Goal: Transaction & Acquisition: Purchase product/service

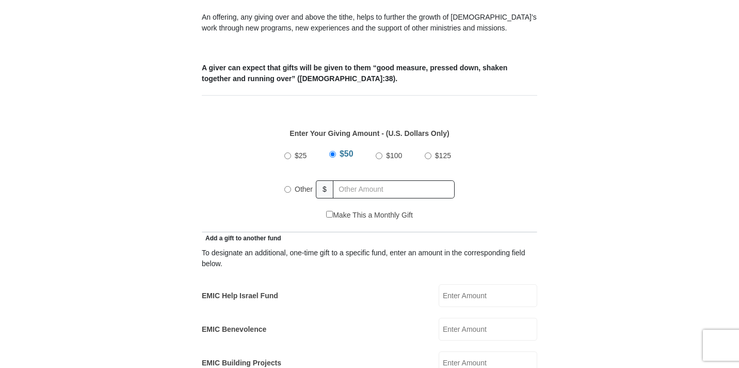
click at [463, 284] on input "EMIC Help Israel Fund" at bounding box center [488, 295] width 99 height 23
type input "100.00"
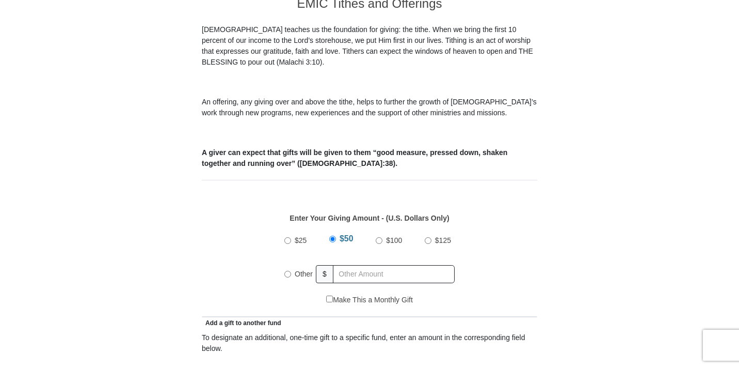
scroll to position [301, 0]
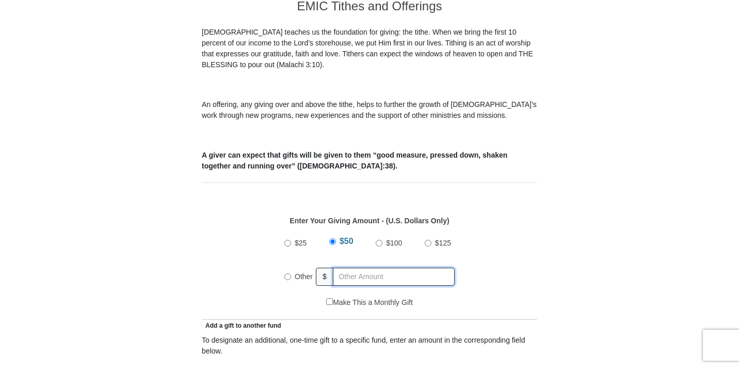
radio input "true"
click at [342, 267] on input "text" at bounding box center [396, 276] width 118 height 18
type input "235"
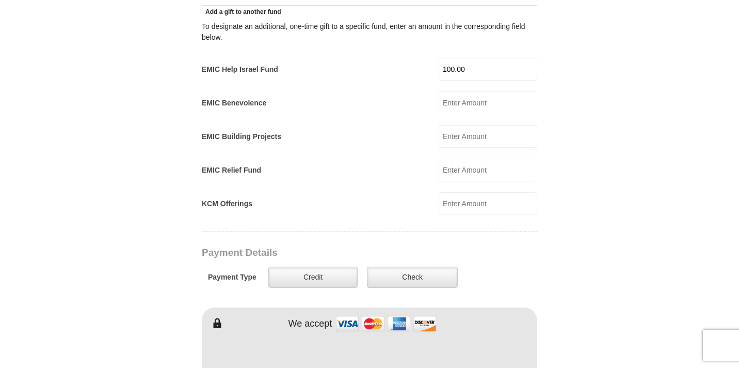
scroll to position [616, 0]
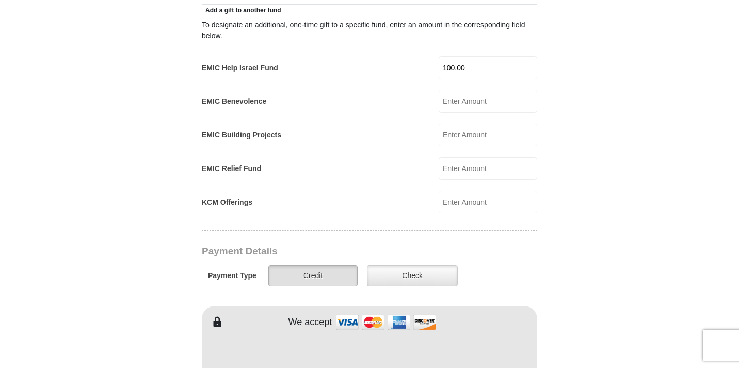
click at [326, 265] on label "Credit" at bounding box center [312, 275] width 89 height 21
click at [0, 0] on input "Credit" at bounding box center [0, 0] width 0 height 0
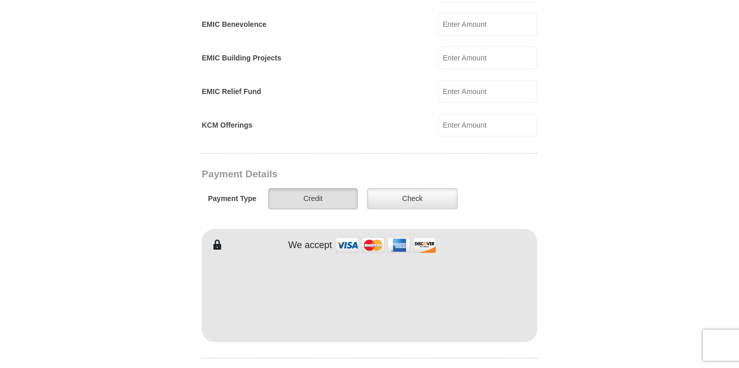
scroll to position [694, 0]
type input "[PERSON_NAME]"
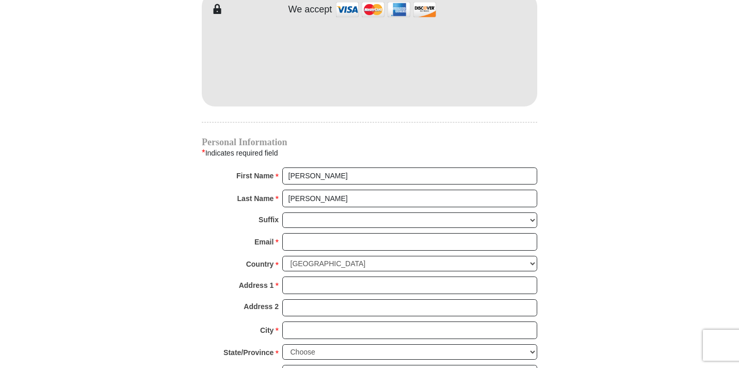
scroll to position [931, 0]
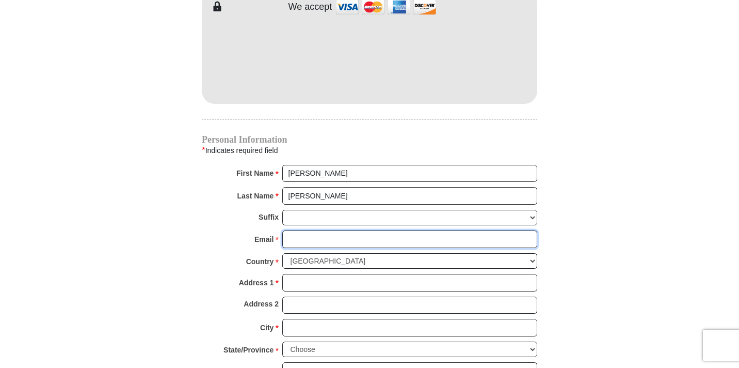
click at [305, 230] on input "Email *" at bounding box center [409, 239] width 255 height 18
type input "[EMAIL_ADDRESS][DOMAIN_NAME]"
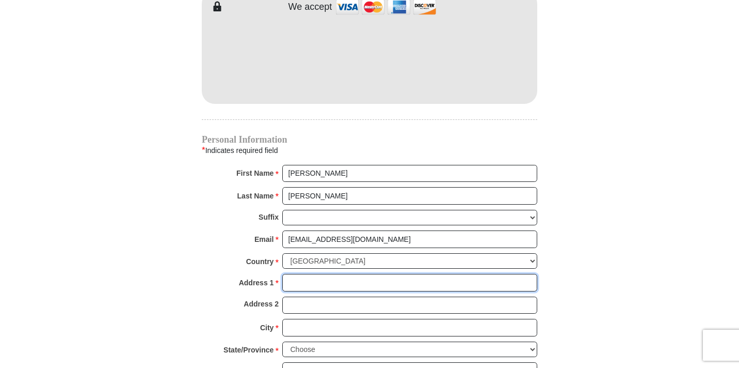
type input "[STREET_ADDRESS]"
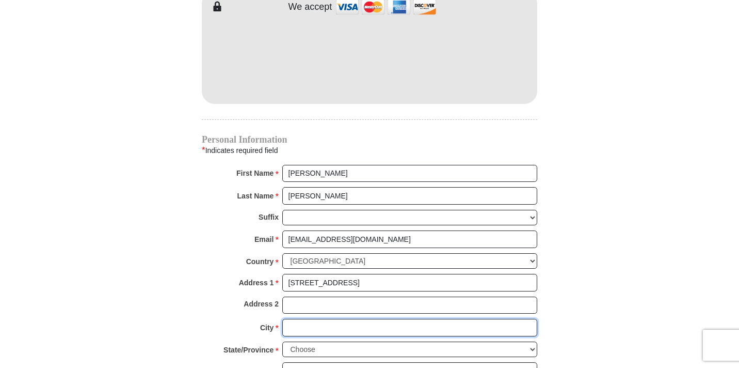
type input "[PERSON_NAME]"
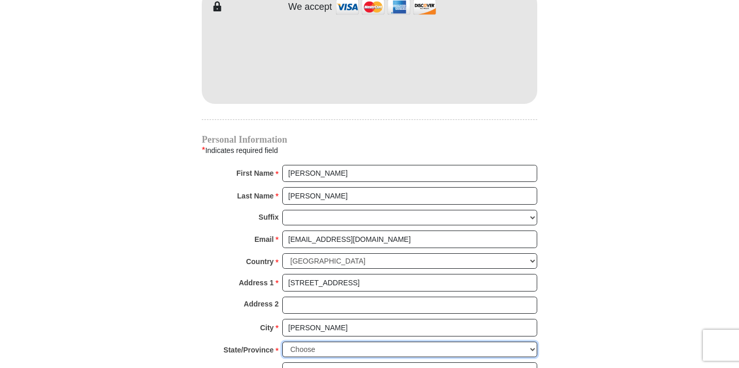
select select "AL"
type input "36117"
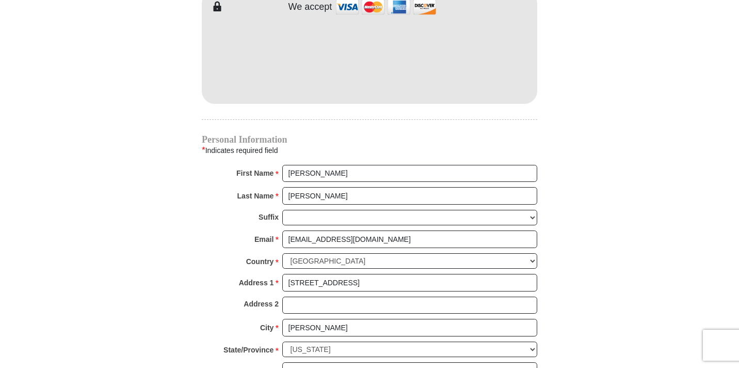
type input "3348687405"
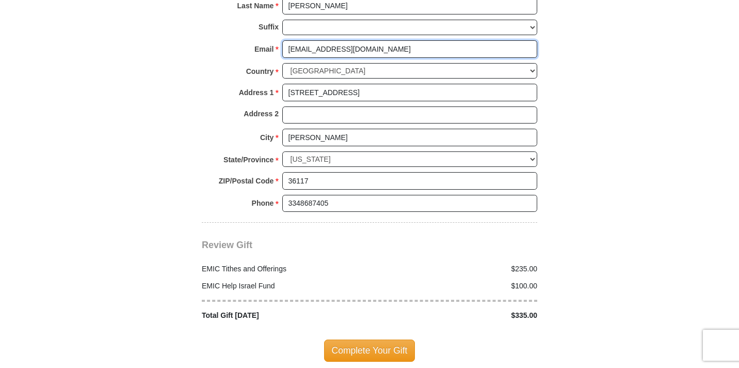
scroll to position [1140, 0]
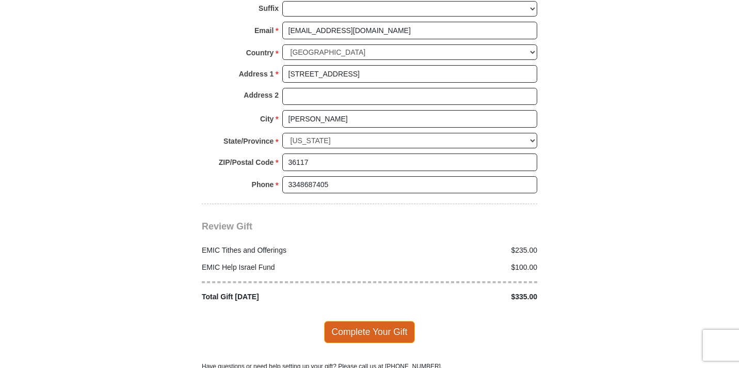
click at [368, 321] on span "Complete Your Gift" at bounding box center [369, 332] width 91 height 22
